Goal: Information Seeking & Learning: Learn about a topic

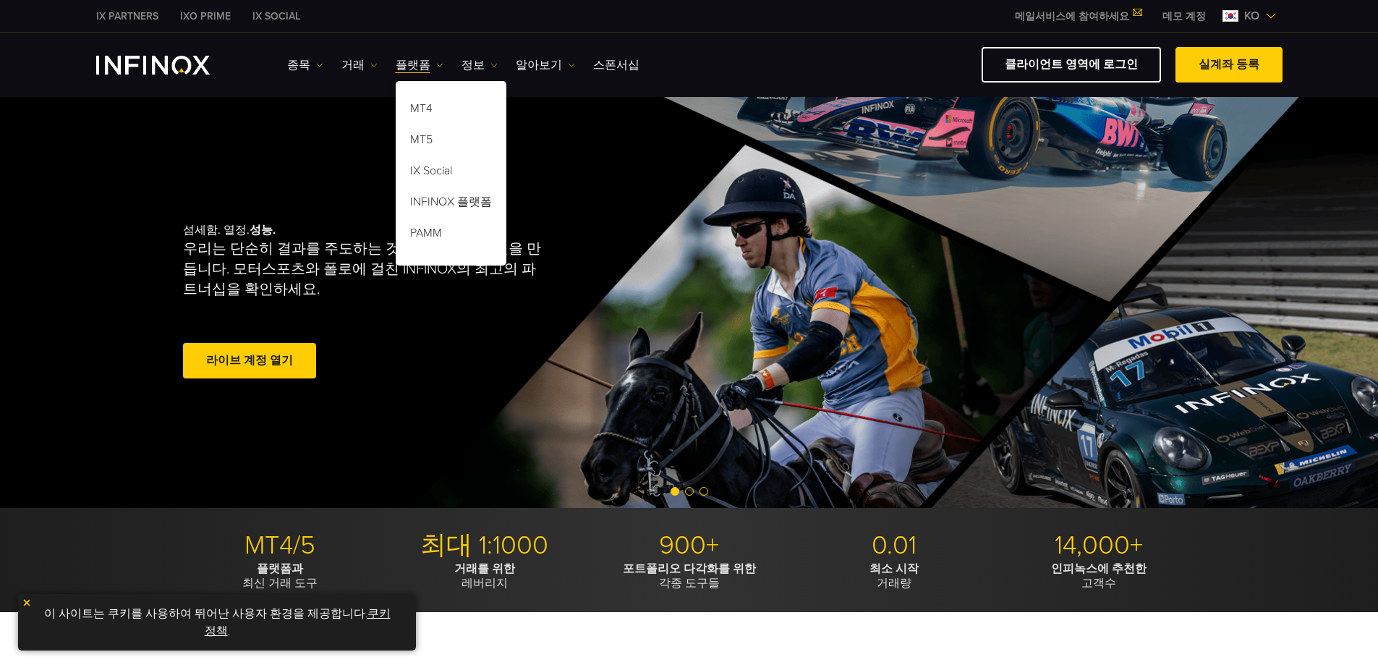
click at [711, 180] on div "섬세함. 열정. 성능. 우리는 단순히 결과를 주도하는 것이 아니라 챔피언을 만듭니다. 모터스포츠와 폴로에 걸친 INFINOX의 최고의 파트너십…" at bounding box center [690, 302] width 1042 height 411
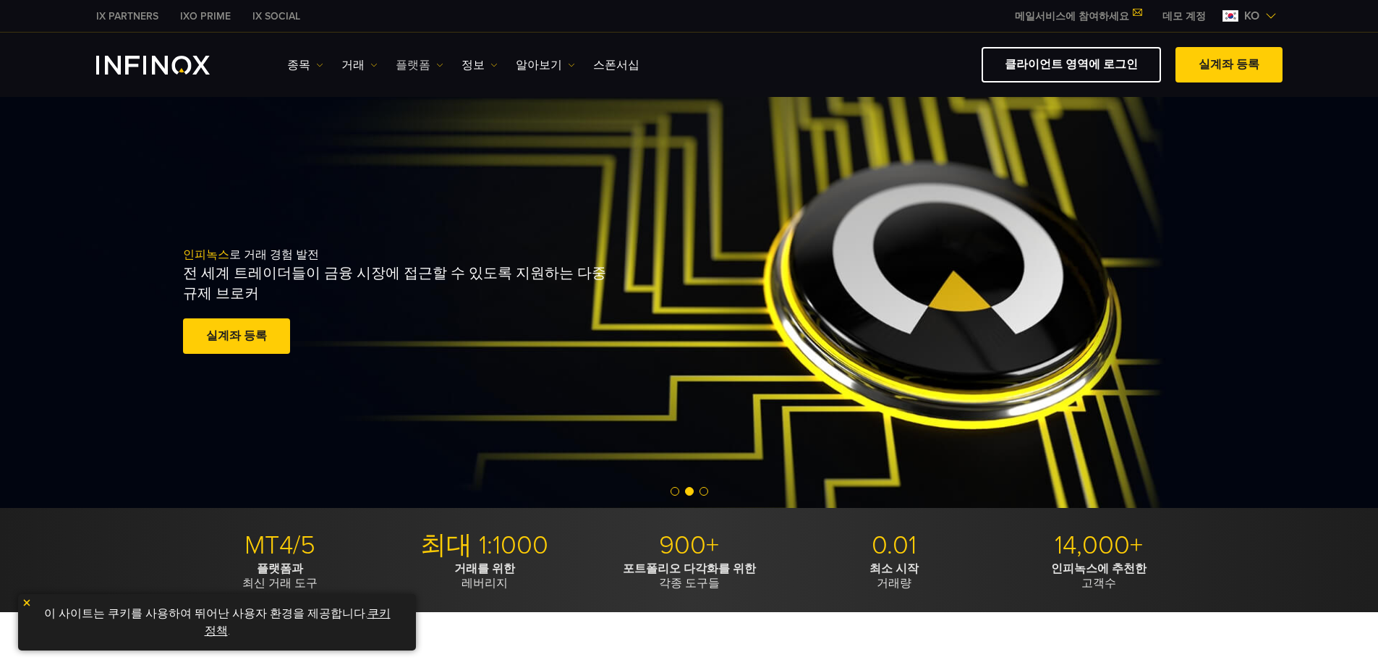
click at [413, 62] on link "플랫폼" at bounding box center [420, 64] width 48 height 17
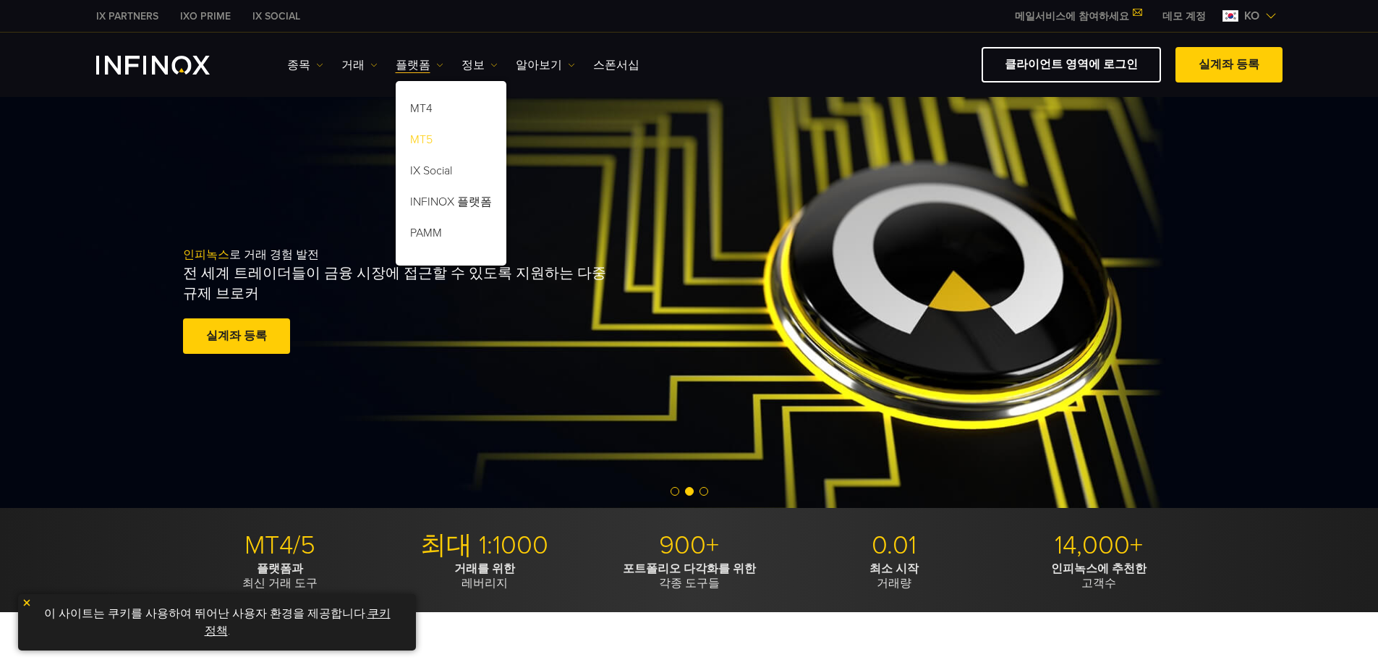
click at [425, 131] on link "MT5" at bounding box center [451, 142] width 111 height 31
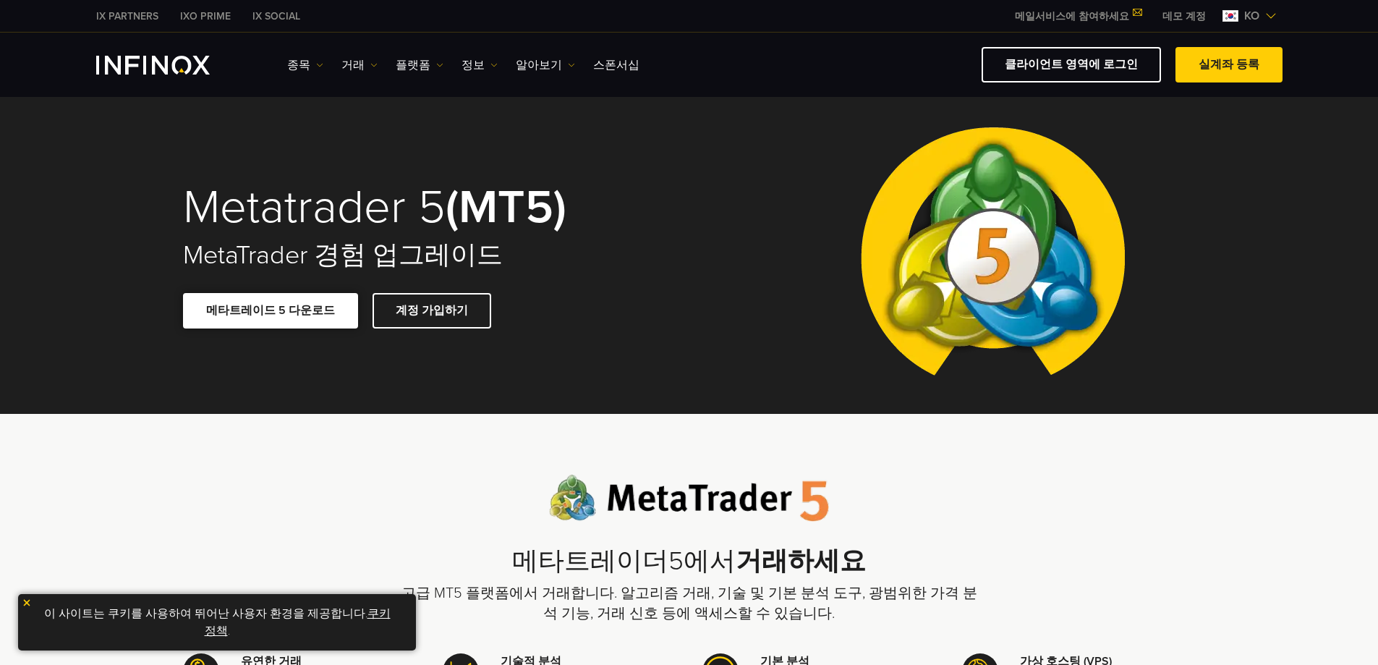
click at [271, 310] on span at bounding box center [271, 310] width 0 height 0
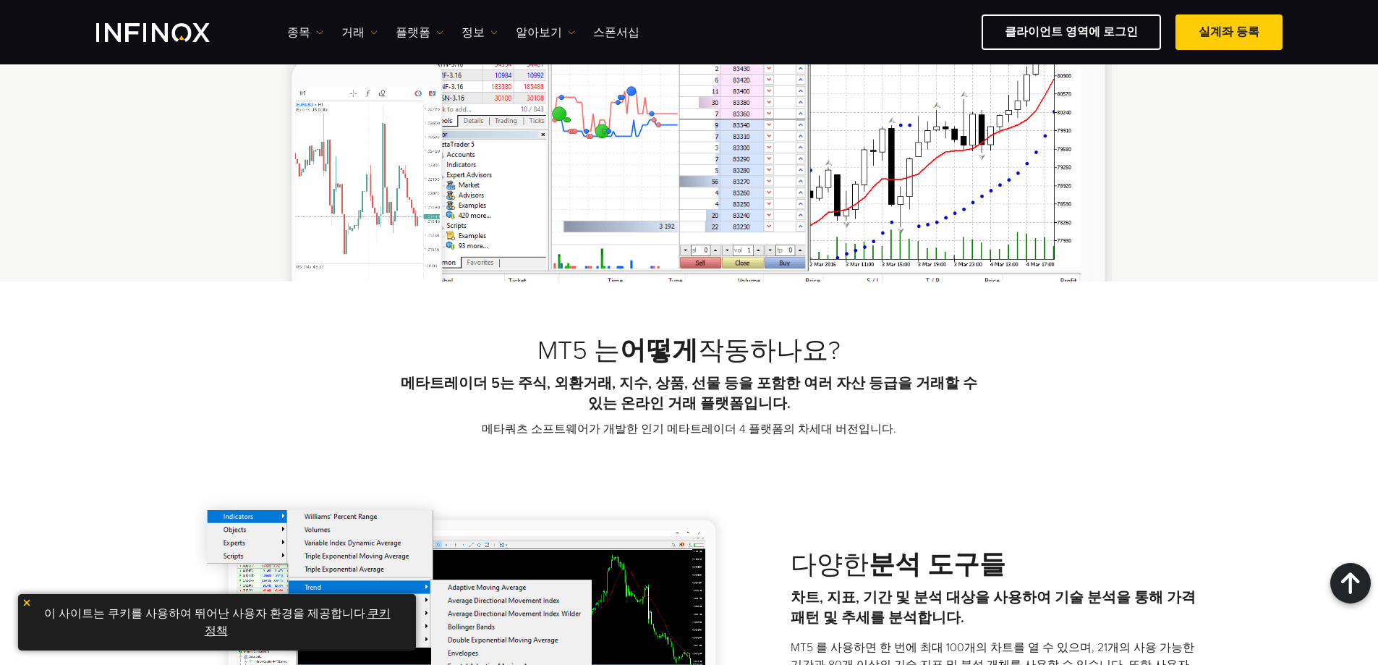
scroll to position [1013, 0]
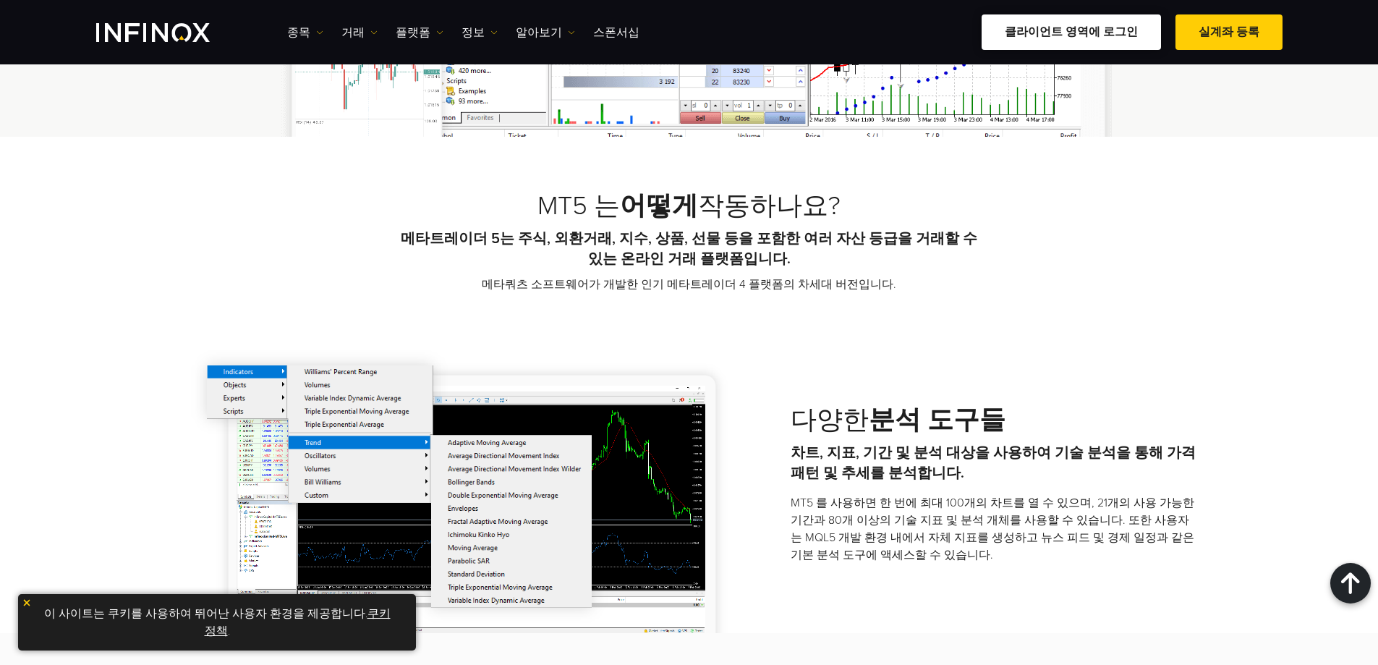
click at [1102, 35] on link "클라이언트 영역에 로그인" at bounding box center [1071, 31] width 179 height 35
